Goal: Transaction & Acquisition: Download file/media

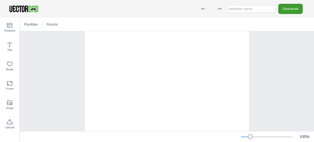
scroll to position [36, 0]
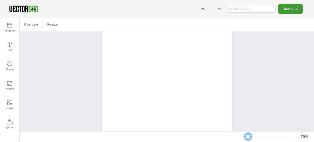
drag, startPoint x: 251, startPoint y: 136, endPoint x: 248, endPoint y: 136, distance: 2.7
click at [248, 136] on div at bounding box center [248, 136] width 4 height 4
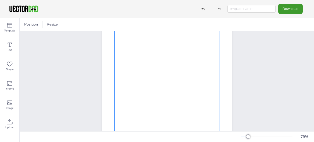
click at [193, 56] on div at bounding box center [166, 90] width 104 height 136
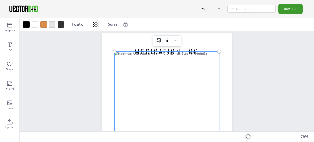
scroll to position [6, 0]
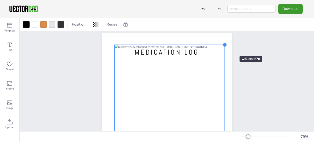
drag, startPoint x: 218, startPoint y: 52, endPoint x: 223, endPoint y: 46, distance: 7.8
click at [223, 46] on div at bounding box center [225, 45] width 4 height 4
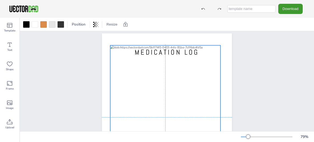
drag, startPoint x: 197, startPoint y: 73, endPoint x: 192, endPoint y: 73, distance: 4.8
click at [192, 73] on div at bounding box center [165, 117] width 110 height 144
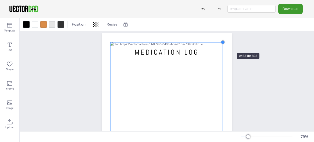
drag, startPoint x: 218, startPoint y: 45, endPoint x: 220, endPoint y: 43, distance: 2.9
click at [220, 43] on div at bounding box center [222, 42] width 4 height 4
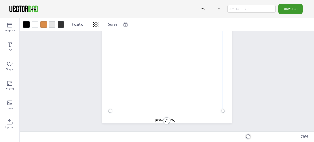
scroll to position [86, 0]
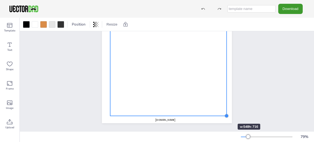
drag, startPoint x: 221, startPoint y: 109, endPoint x: 221, endPoint y: 114, distance: 4.9
click at [221, 114] on div "[DOMAIN_NAME] MEDICATION LOG" at bounding box center [167, 39] width 130 height 168
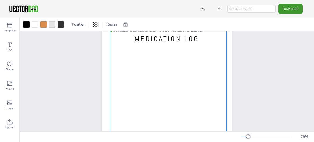
scroll to position [19, 0]
click at [153, 53] on div at bounding box center [168, 105] width 116 height 152
click at [265, 62] on div "[DOMAIN_NAME] MEDICATION LOG" at bounding box center [167, 104] width 294 height 184
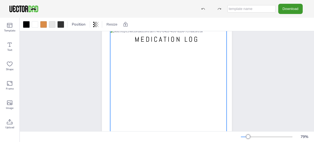
click at [198, 46] on div at bounding box center [168, 105] width 116 height 152
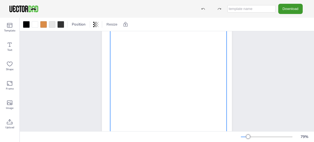
scroll to position [0, 0]
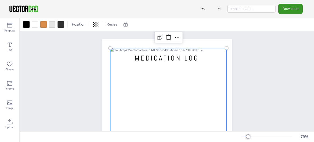
click at [291, 8] on button "Download" at bounding box center [290, 9] width 24 height 10
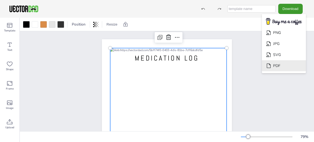
click at [281, 64] on li "PDF" at bounding box center [284, 65] width 44 height 11
